Goal: Navigation & Orientation: Find specific page/section

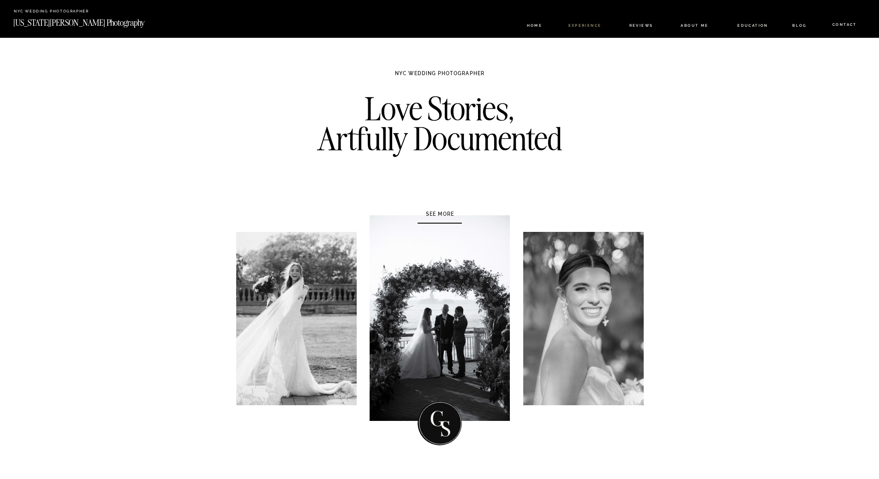
click at [588, 24] on nav "Experience" at bounding box center [584, 28] width 48 height 8
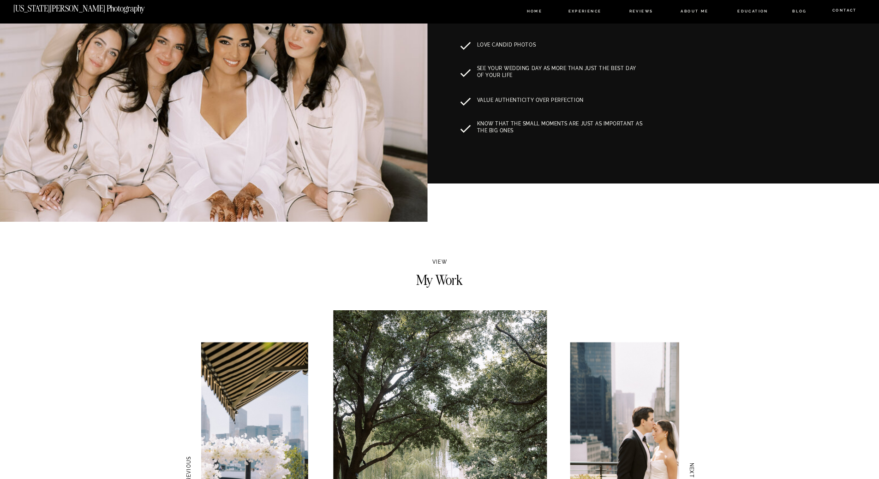
scroll to position [44, 0]
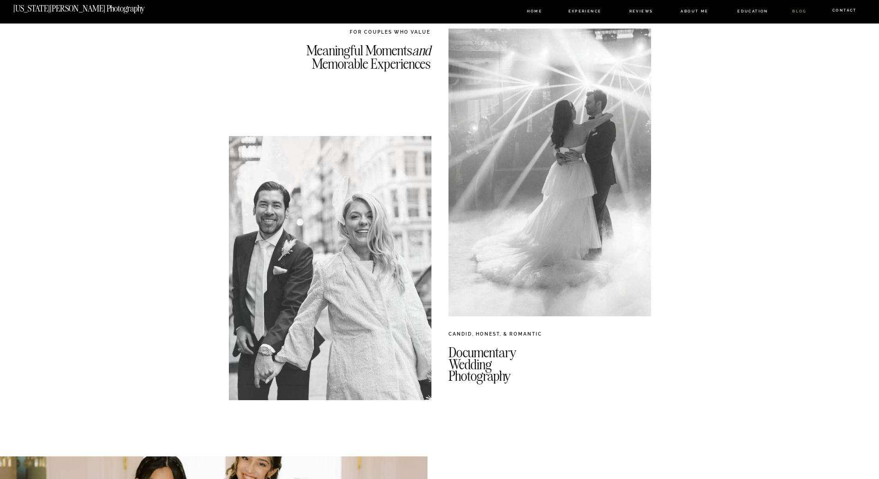
click at [798, 14] on nav "BLOG" at bounding box center [799, 13] width 22 height 8
